Goal: Information Seeking & Learning: Learn about a topic

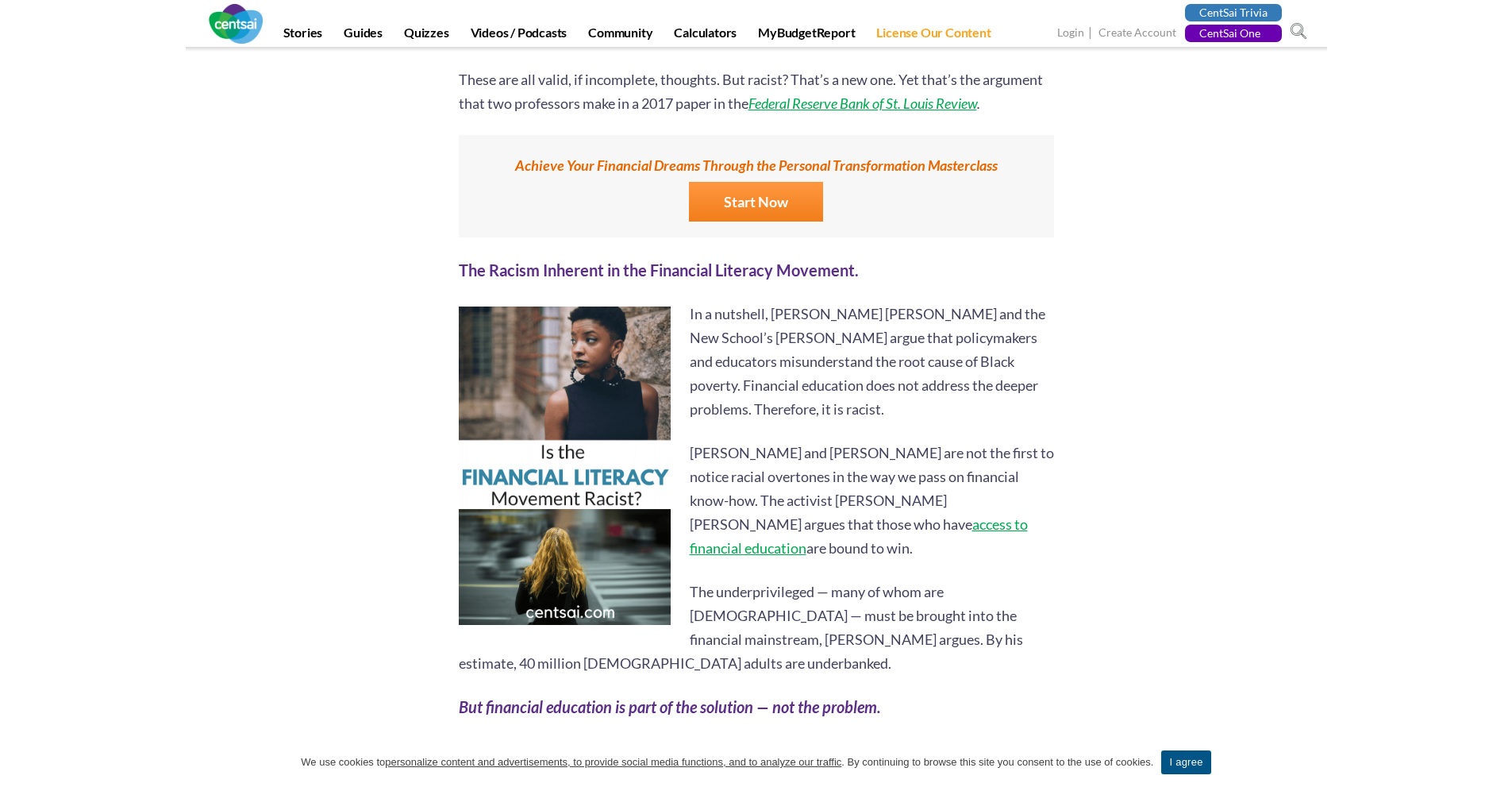
scroll to position [794, 0]
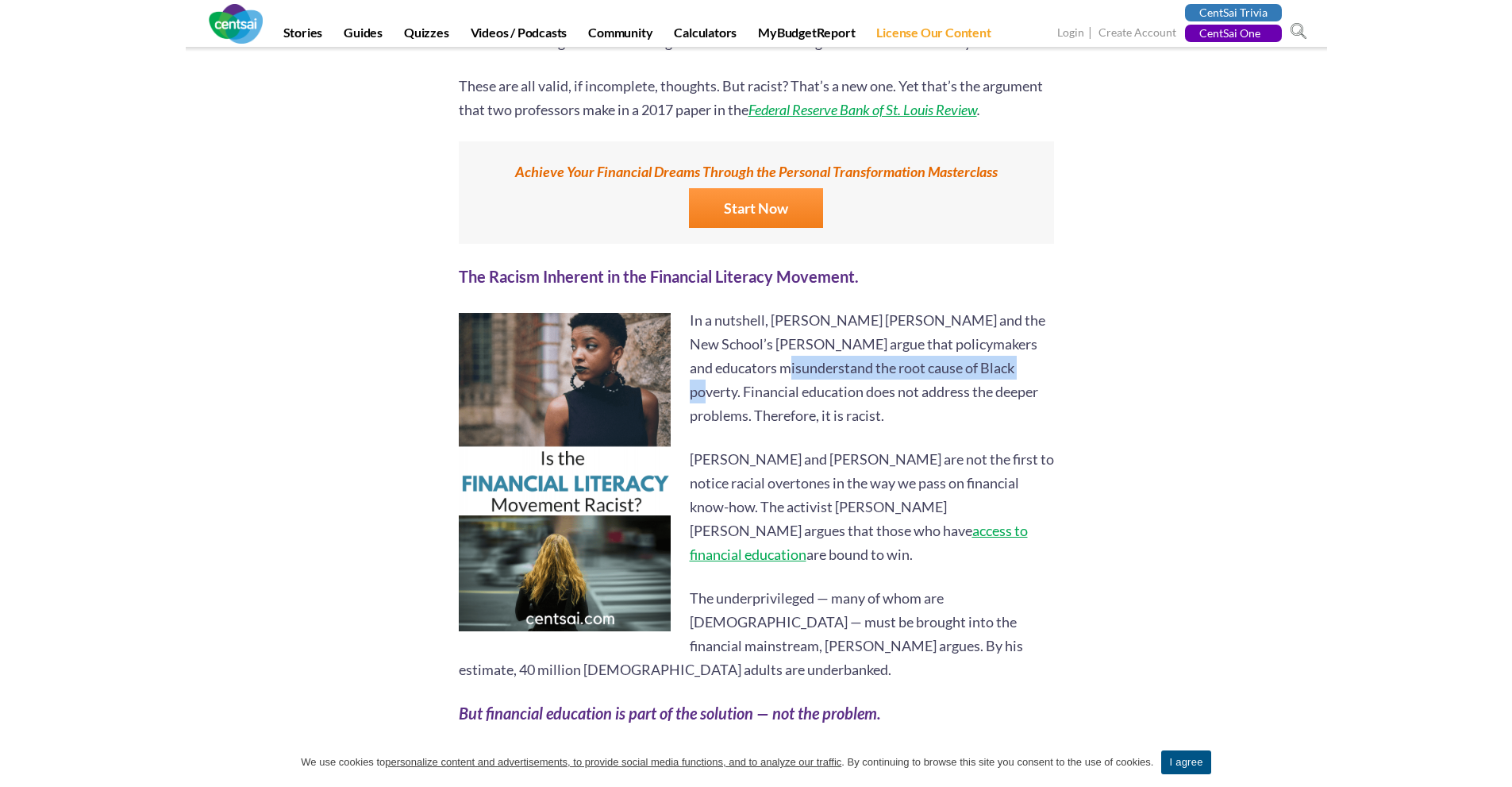
drag, startPoint x: 767, startPoint y: 368, endPoint x: 1038, endPoint y: 370, distance: 271.0
click at [1014, 372] on p "In a nutshell, [PERSON_NAME] [PERSON_NAME] and the New School’s [PERSON_NAME] a…" at bounding box center [756, 368] width 595 height 119
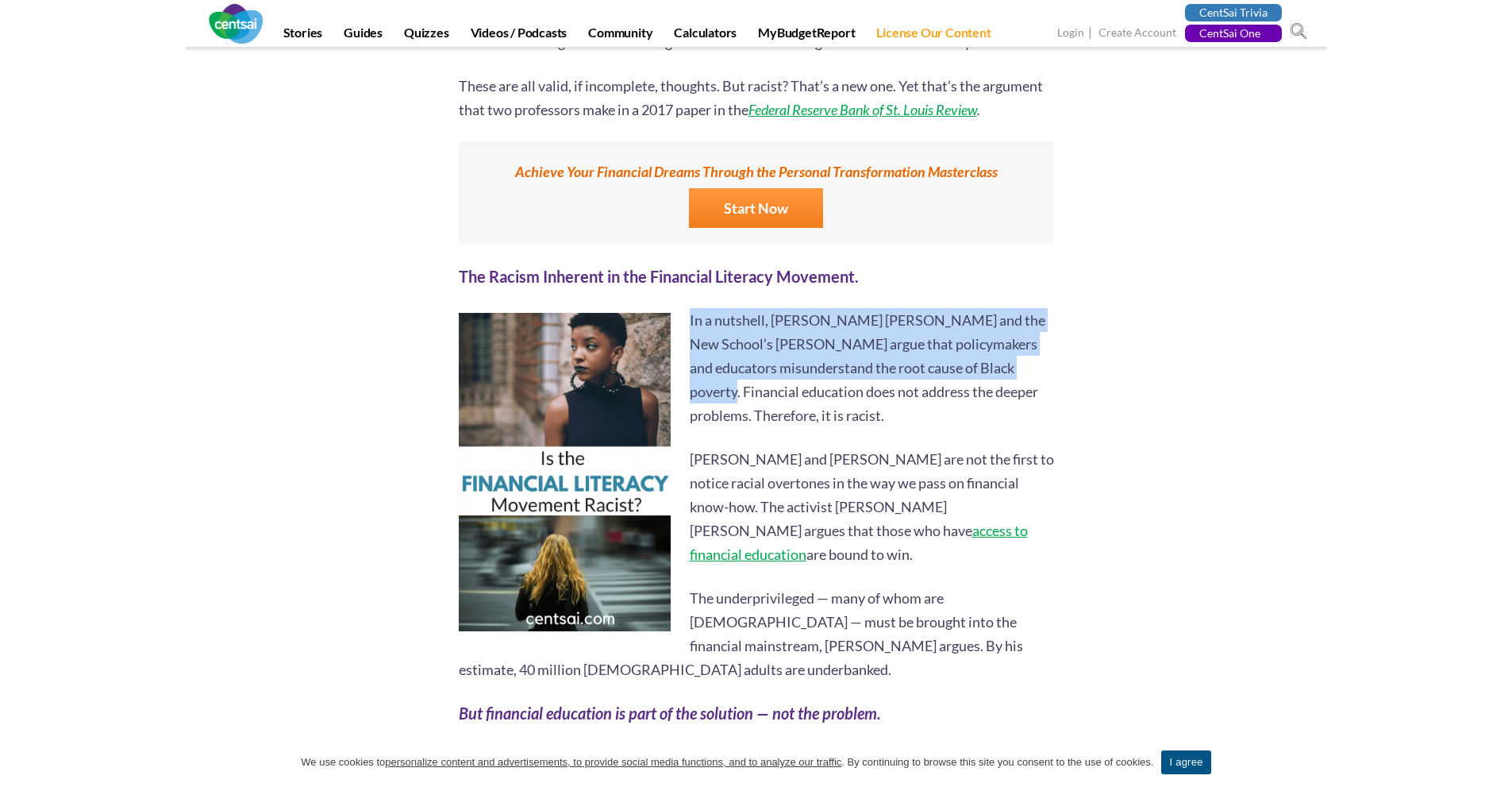
drag, startPoint x: 1042, startPoint y: 370, endPoint x: 687, endPoint y: 320, distance: 358.5
click at [687, 320] on p "In a nutshell, [PERSON_NAME] [PERSON_NAME] and the New School’s [PERSON_NAME] a…" at bounding box center [756, 368] width 595 height 119
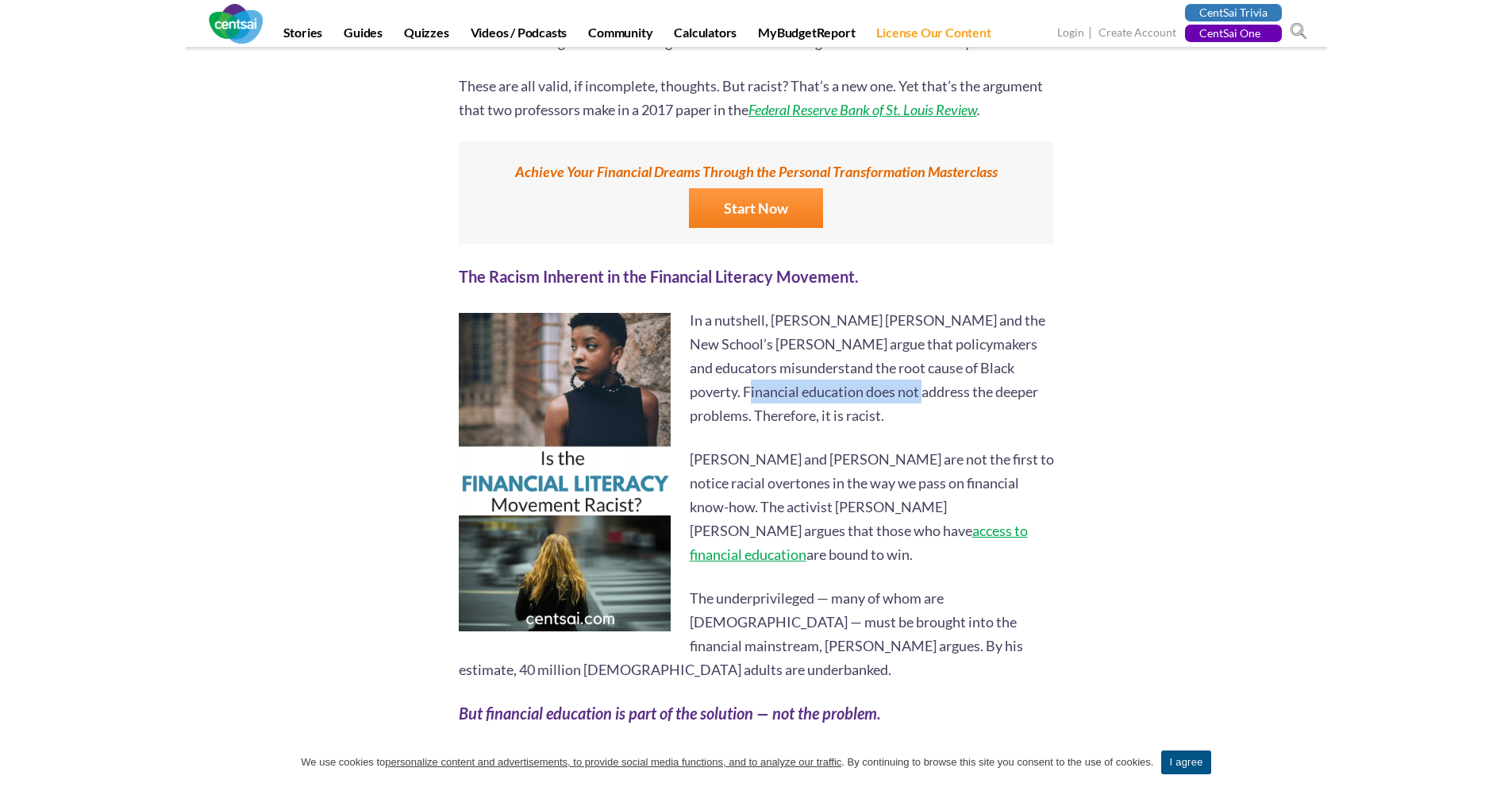
drag, startPoint x: 694, startPoint y: 390, endPoint x: 866, endPoint y: 406, distance: 172.7
click at [870, 401] on p "In a nutshell, [PERSON_NAME] [PERSON_NAME] and the New School’s [PERSON_NAME] a…" at bounding box center [756, 368] width 595 height 119
click at [865, 411] on p "In a nutshell, [PERSON_NAME] [PERSON_NAME] and the New School’s [PERSON_NAME] a…" at bounding box center [756, 368] width 595 height 119
drag, startPoint x: 863, startPoint y: 411, endPoint x: 694, endPoint y: 383, distance: 171.3
click at [690, 381] on p "In a nutshell, [PERSON_NAME] [PERSON_NAME] and the New School’s [PERSON_NAME] a…" at bounding box center [756, 368] width 595 height 119
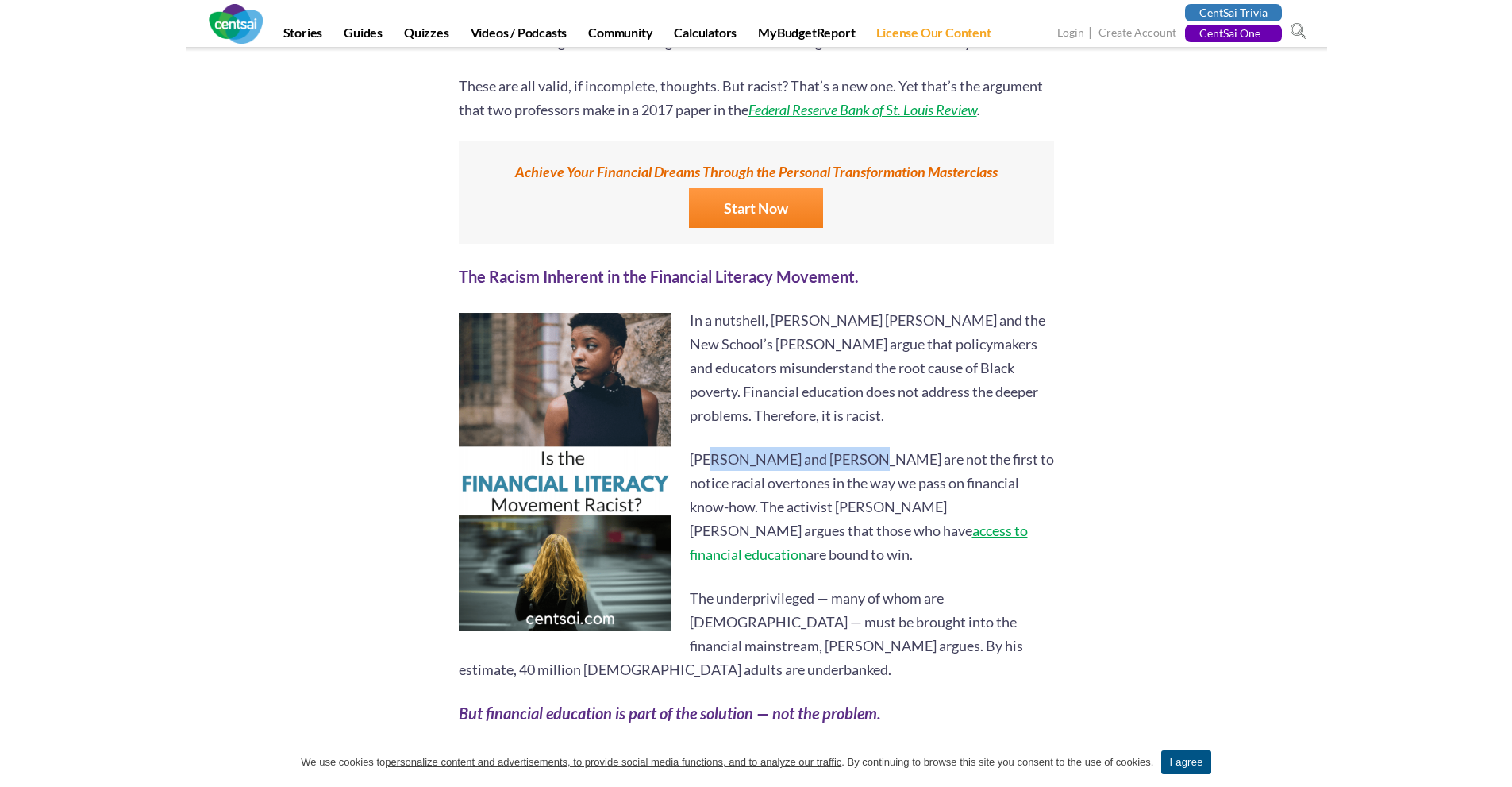
drag, startPoint x: 712, startPoint y: 455, endPoint x: 852, endPoint y: 460, distance: 140.1
click at [852, 460] on p "[PERSON_NAME] and [PERSON_NAME] are not the first to notice racial overtones in…" at bounding box center [756, 506] width 595 height 119
click at [852, 472] on p "[PERSON_NAME] and [PERSON_NAME] are not the first to notice racial overtones in…" at bounding box center [756, 506] width 595 height 119
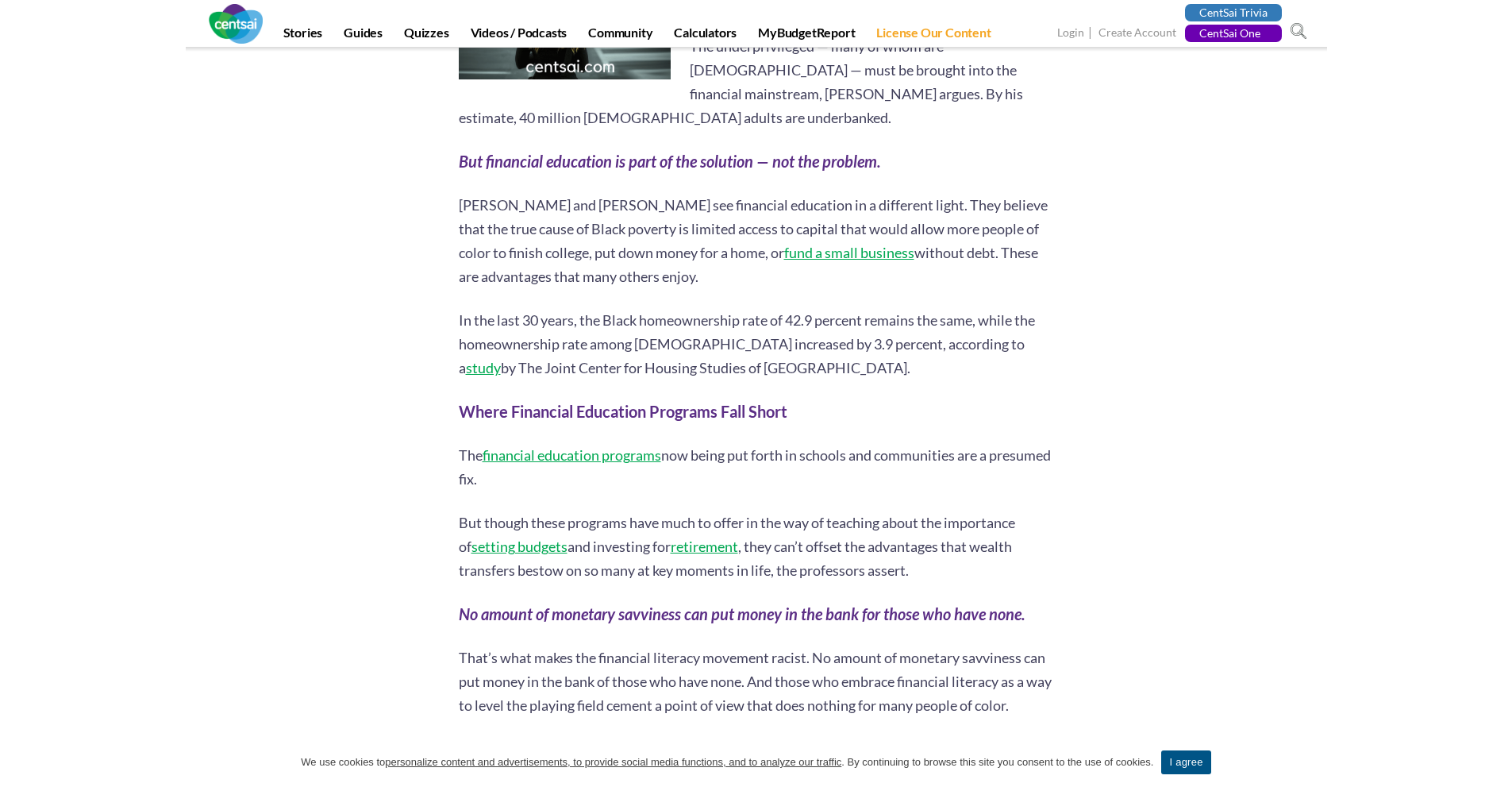
scroll to position [1350, 0]
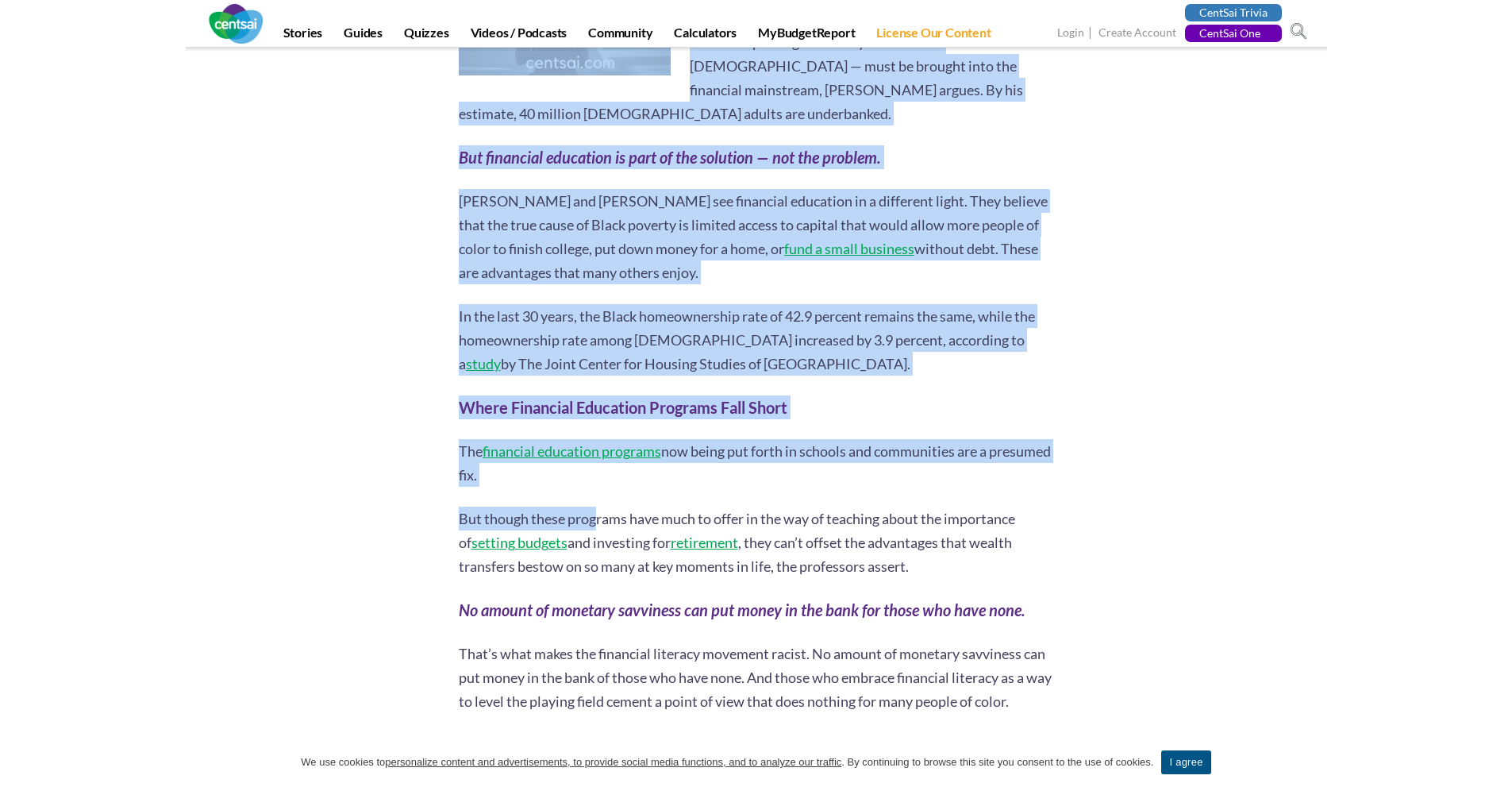
drag, startPoint x: 600, startPoint y: 447, endPoint x: 420, endPoint y: 402, distance: 185.5
click at [420, 402] on div "6 second take: Financial literacy may be a means to address the socioeconomic g…" at bounding box center [756, 586] width 928 height 3275
click at [824, 439] on p "The financial education programs now being put forth in schools and communities…" at bounding box center [756, 463] width 595 height 48
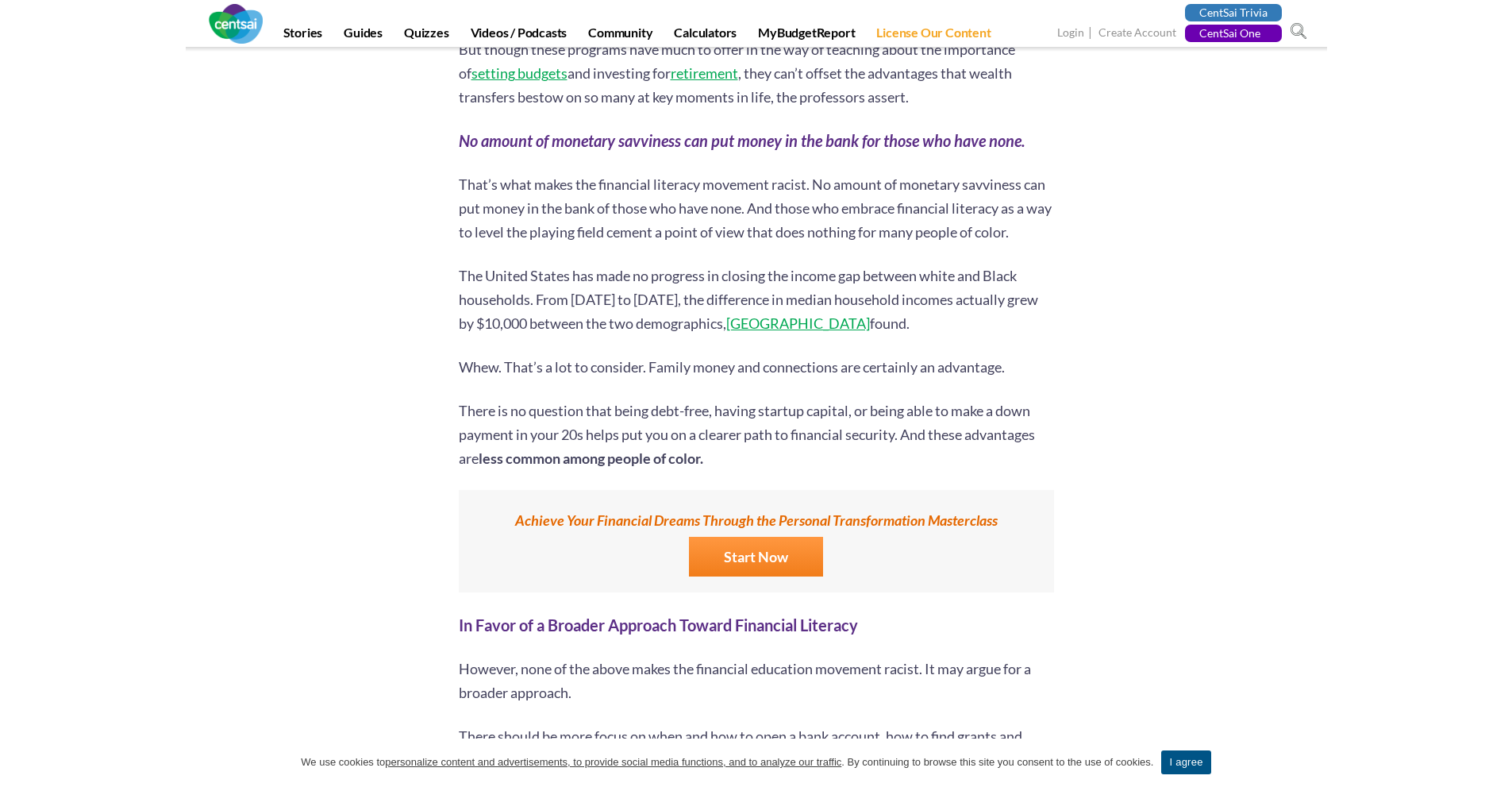
scroll to position [1826, 0]
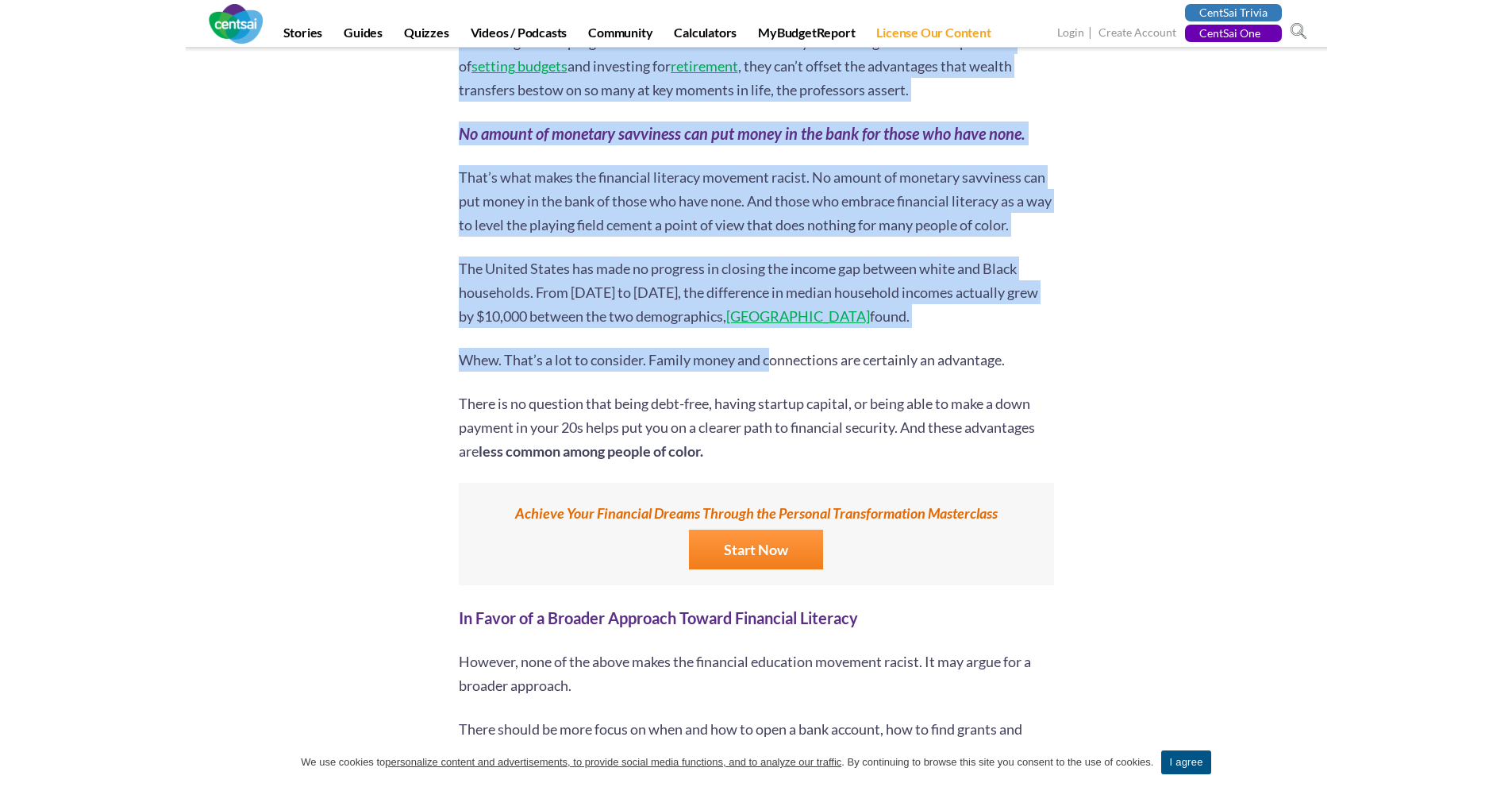
drag, startPoint x: 457, startPoint y: 315, endPoint x: 772, endPoint y: 321, distance: 315.1
click at [772, 321] on div "6 second take: Financial literacy may be a means to address the socioeconomic g…" at bounding box center [756, 109] width 619 height 3275
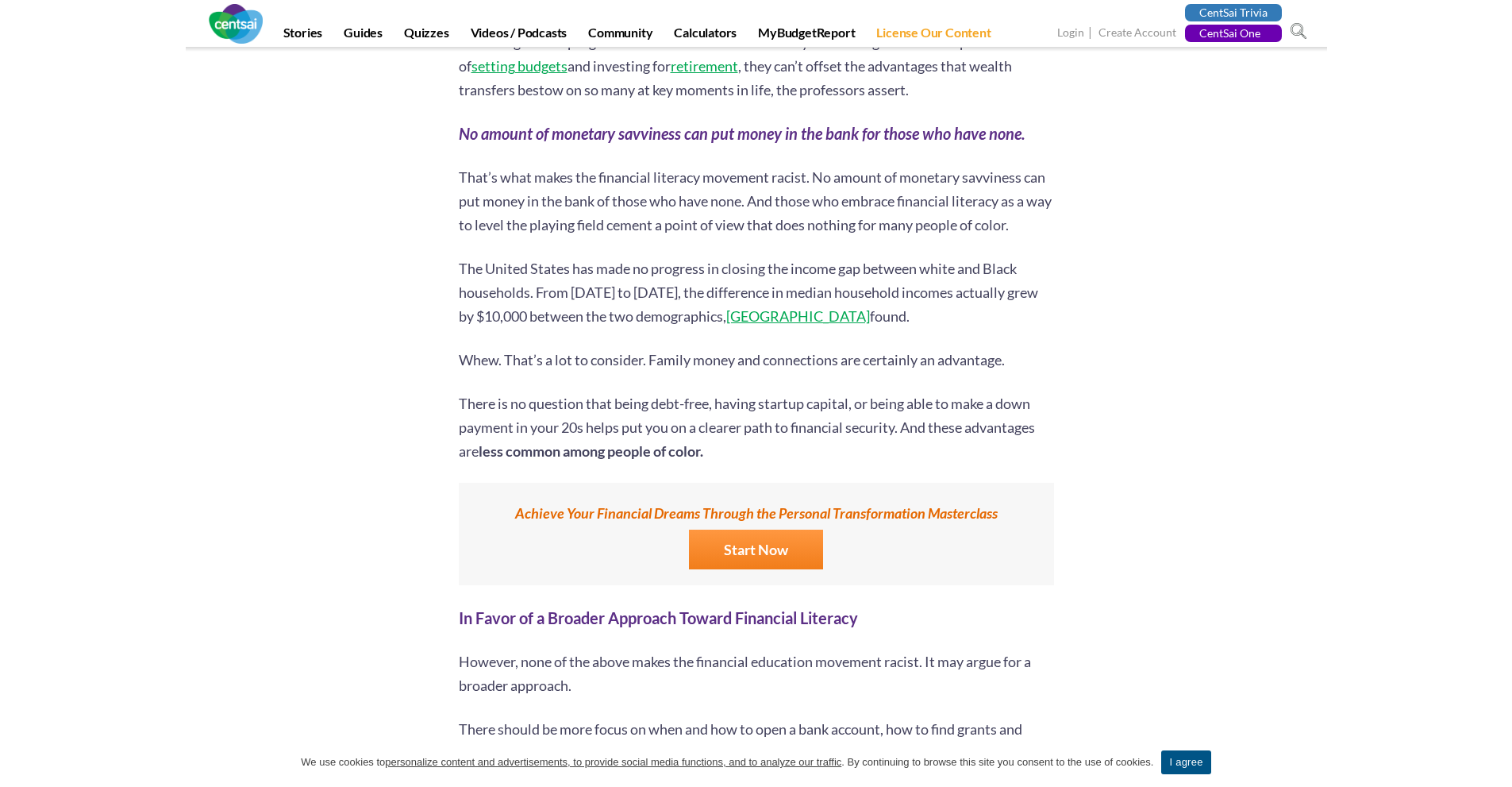
click at [777, 326] on div "Is financial education racist? In the decade since financial literacy became a …" at bounding box center [756, 248] width 595 height 2724
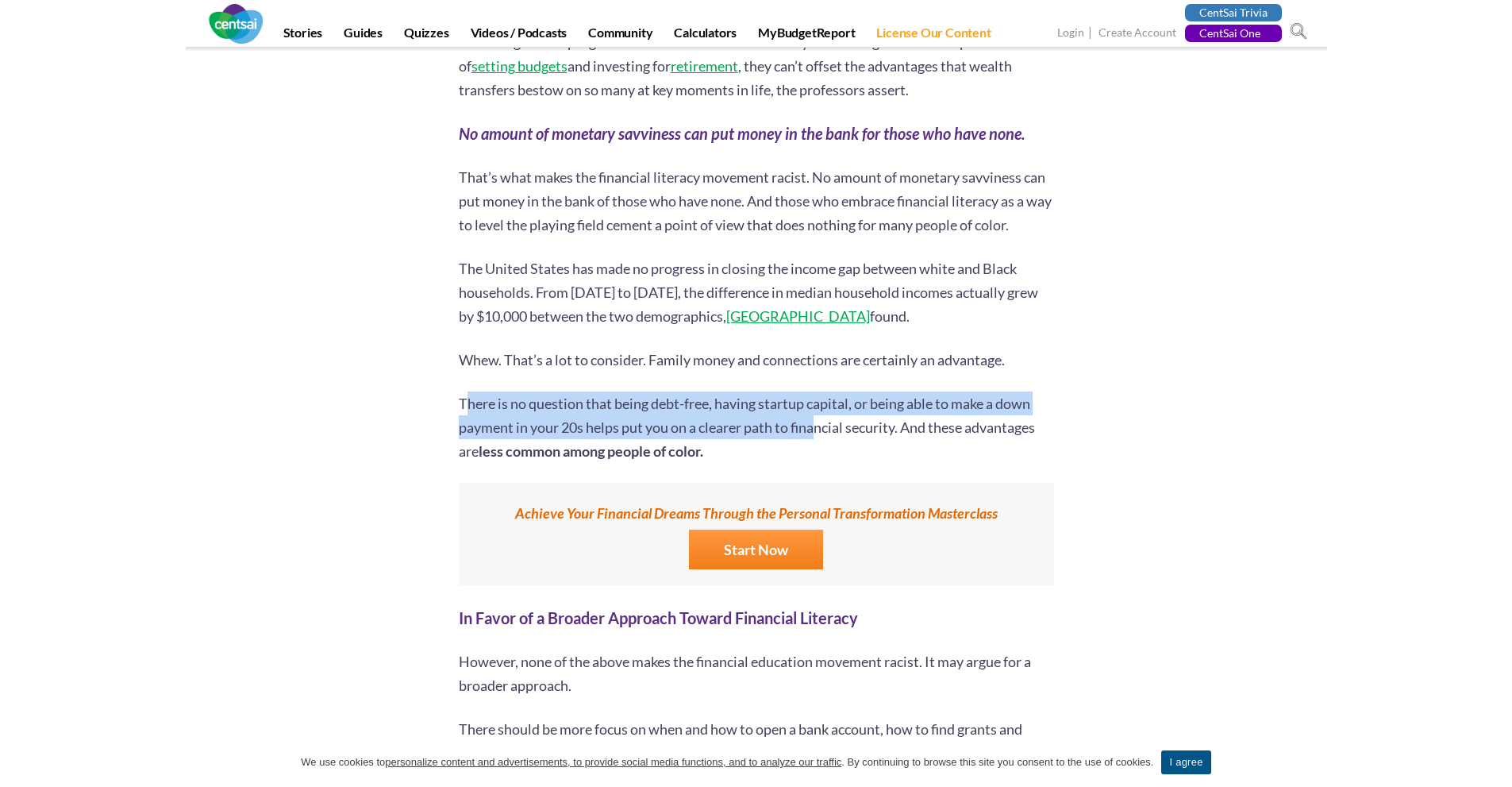
drag, startPoint x: 467, startPoint y: 354, endPoint x: 816, endPoint y: 369, distance: 349.3
click at [816, 391] on p "There is no question that being debt-free, having startup capital, or being abl…" at bounding box center [756, 427] width 595 height 71
click at [810, 391] on p "There is no question that being debt-free, having startup capital, or being abl…" at bounding box center [756, 427] width 595 height 71
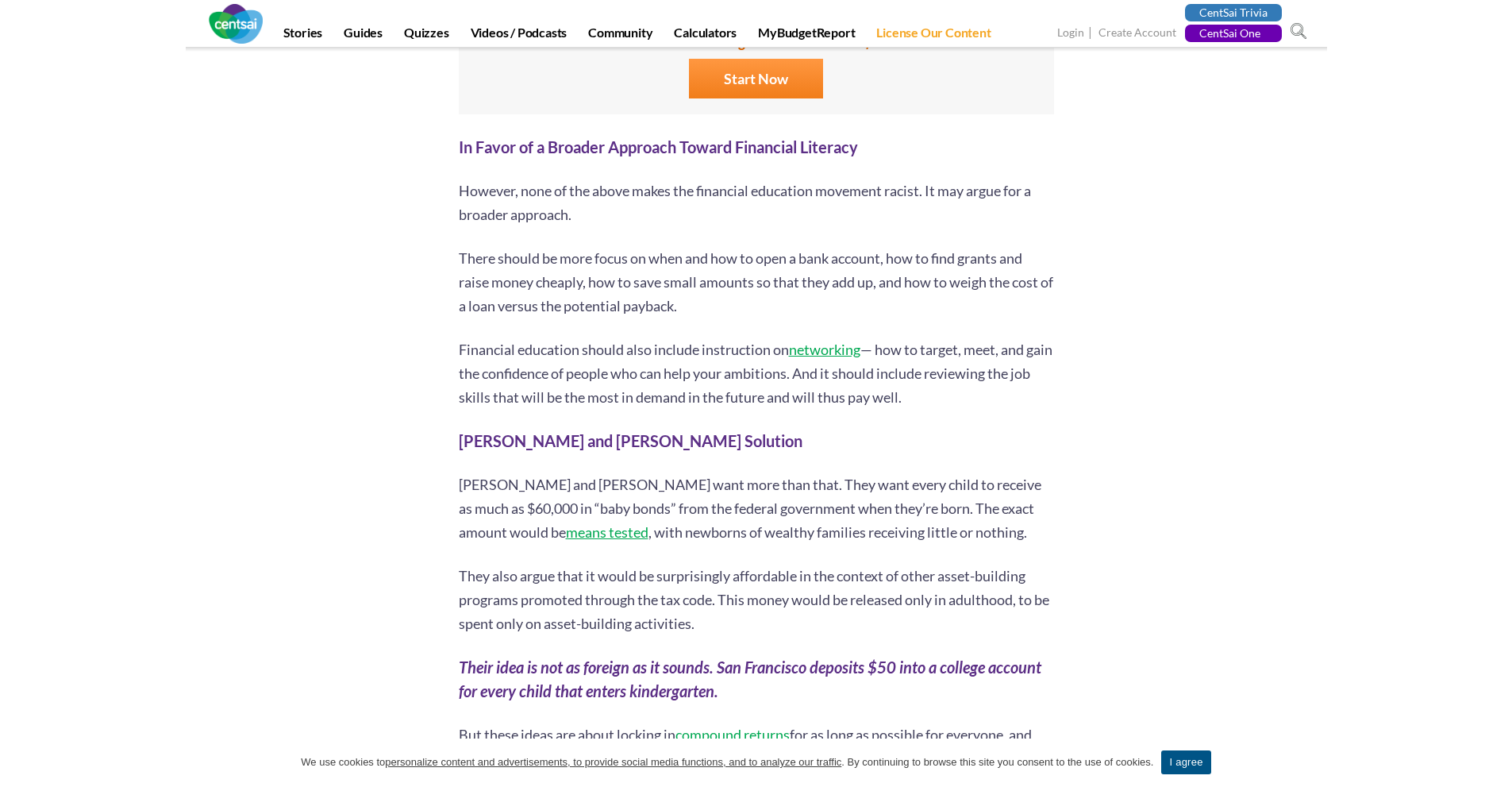
scroll to position [2303, 0]
